Goal: Task Accomplishment & Management: Use online tool/utility

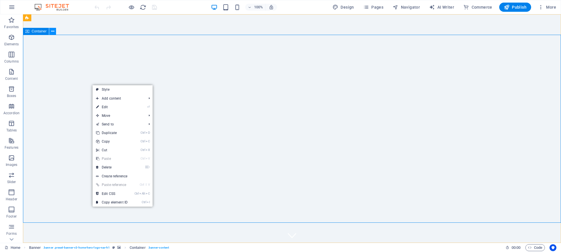
click at [53, 31] on icon at bounding box center [52, 31] width 3 height 6
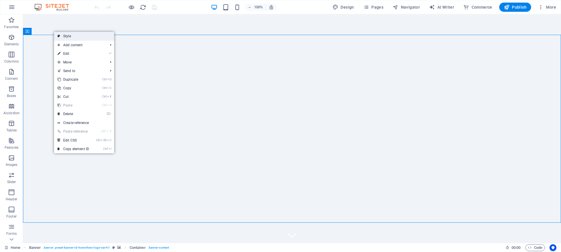
click at [84, 37] on link "Style" at bounding box center [84, 36] width 60 height 9
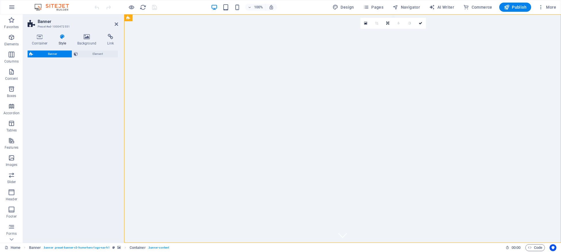
select select "preset-banner-v3-home-hero-logo-nav-h1"
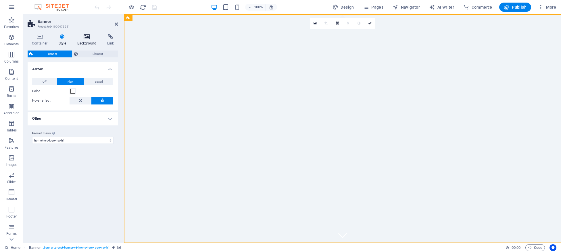
click at [92, 43] on h4 "Background" at bounding box center [88, 40] width 30 height 12
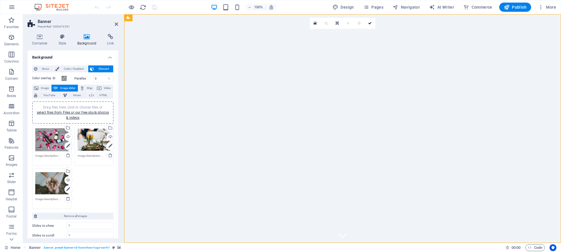
click at [67, 144] on icon at bounding box center [68, 146] width 4 height 7
click at [68, 138] on div "Upload" at bounding box center [68, 137] width 9 height 9
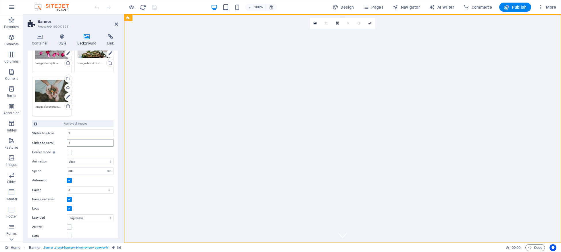
scroll to position [98, 0]
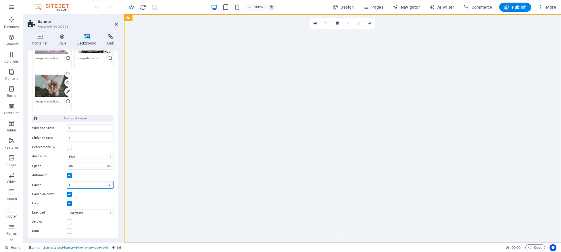
click at [105, 182] on select "s ms" at bounding box center [109, 185] width 8 height 7
click at [81, 195] on div "Pause on hover" at bounding box center [72, 194] width 81 height 7
click at [71, 195] on label at bounding box center [69, 194] width 5 height 5
click at [0, 0] on input "Pause on hover" at bounding box center [0, 0] width 0 height 0
click at [67, 210] on select "Off On demand Progressive" at bounding box center [90, 213] width 47 height 7
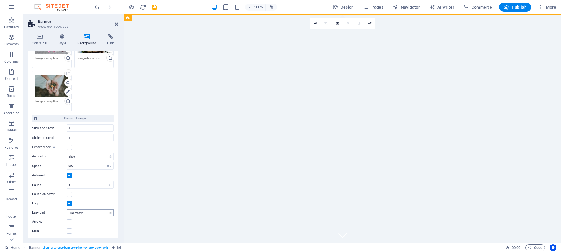
click at [89, 196] on div "Pause on hover" at bounding box center [72, 194] width 81 height 7
click at [70, 221] on label at bounding box center [69, 222] width 5 height 5
click at [0, 0] on input "Arrows" at bounding box center [0, 0] width 0 height 0
click at [70, 230] on label at bounding box center [69, 231] width 5 height 5
click at [0, 0] on input "Dots" at bounding box center [0, 0] width 0 height 0
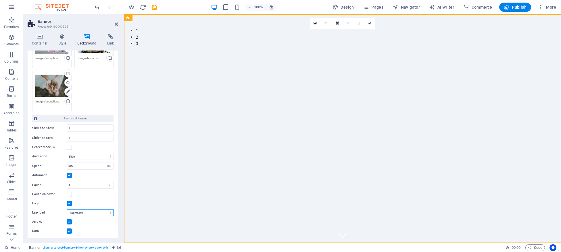
click at [67, 210] on select "Off On demand Progressive" at bounding box center [90, 213] width 47 height 7
select select "ondemand"
click option "On demand" at bounding box center [0, 0] width 0 height 0
click at [510, 6] on span "Publish" at bounding box center [515, 7] width 23 height 6
checkbox input "false"
